Goal: Information Seeking & Learning: Stay updated

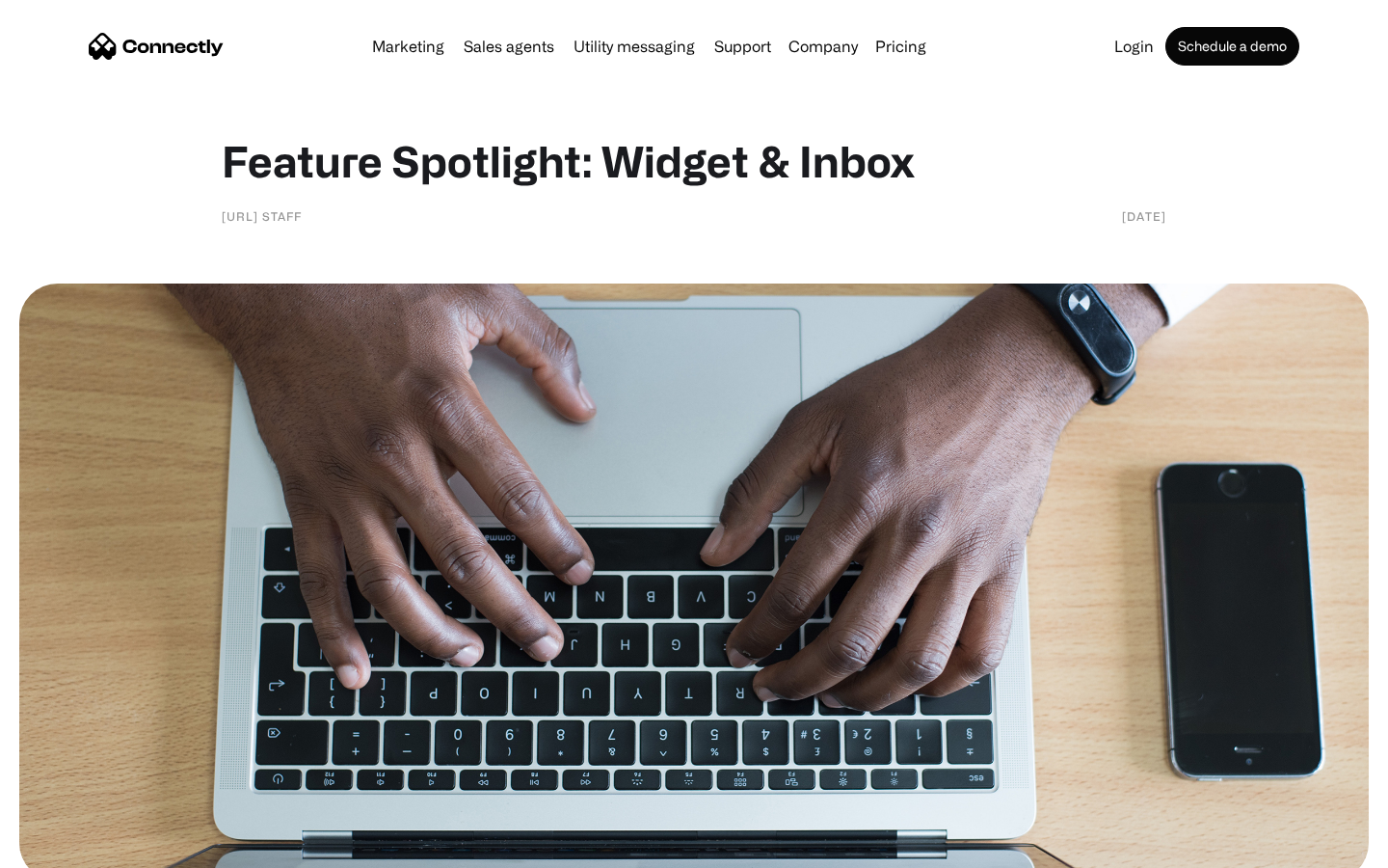
scroll to position [1439, 0]
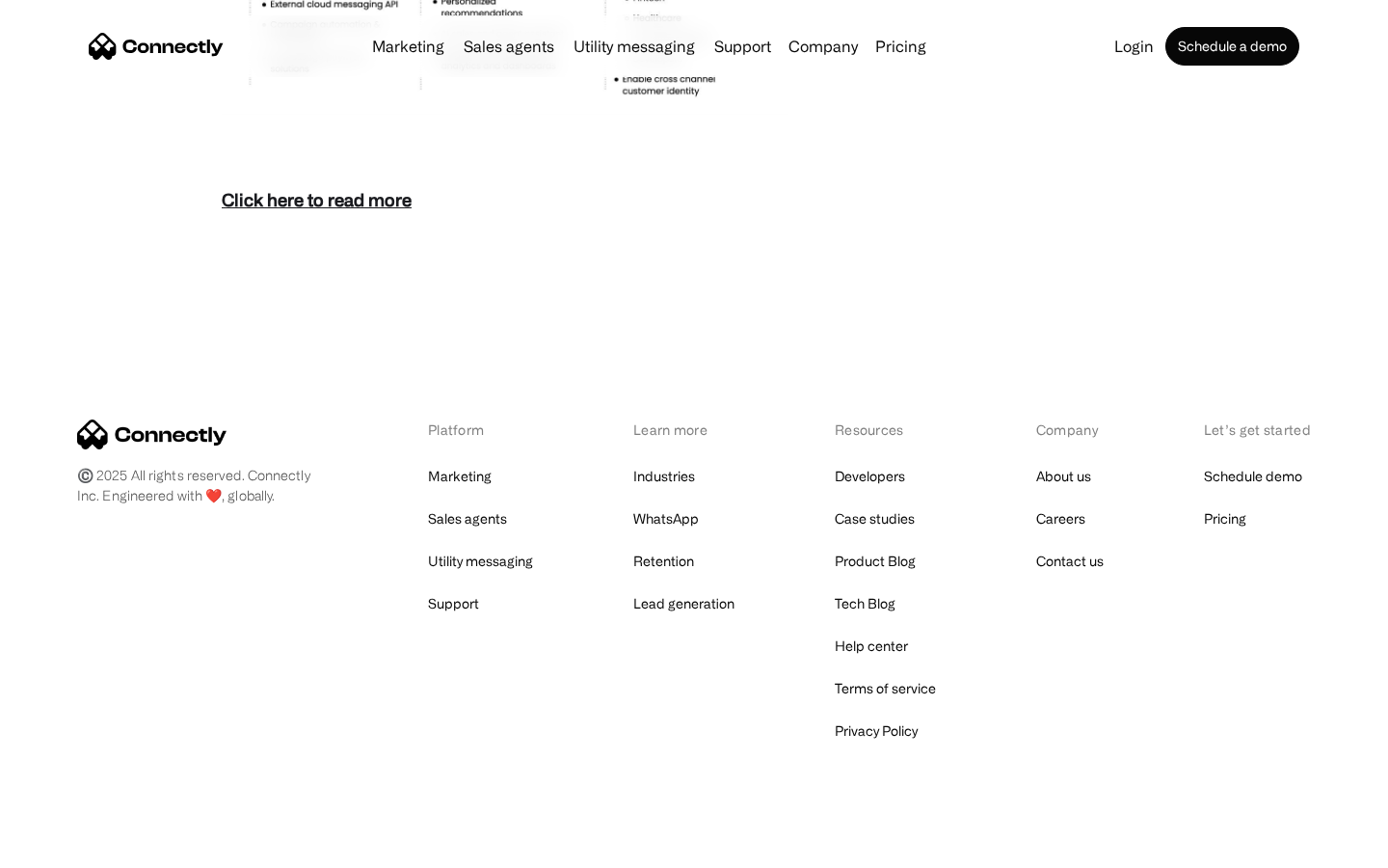
scroll to position [8358, 0]
